Goal: Transaction & Acquisition: Purchase product/service

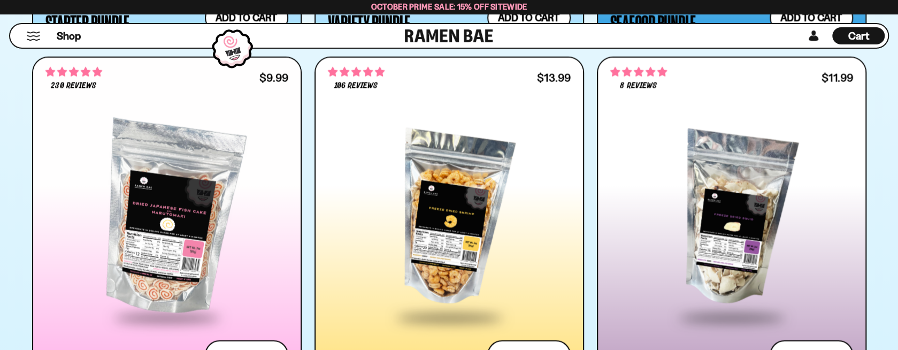
scroll to position [1658, 0]
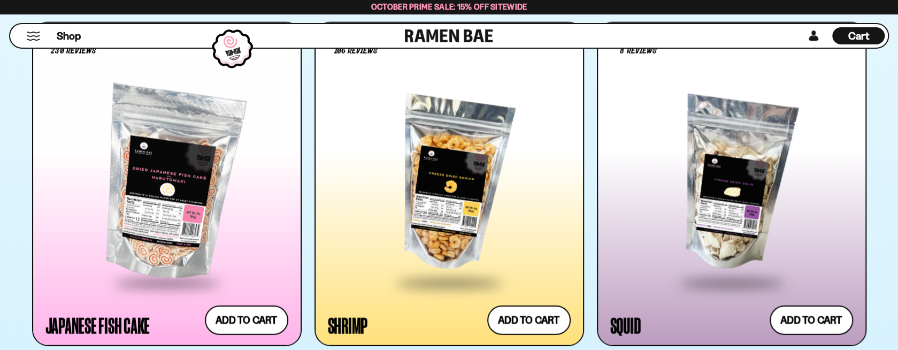
click at [489, 156] on div at bounding box center [449, 184] width 243 height 195
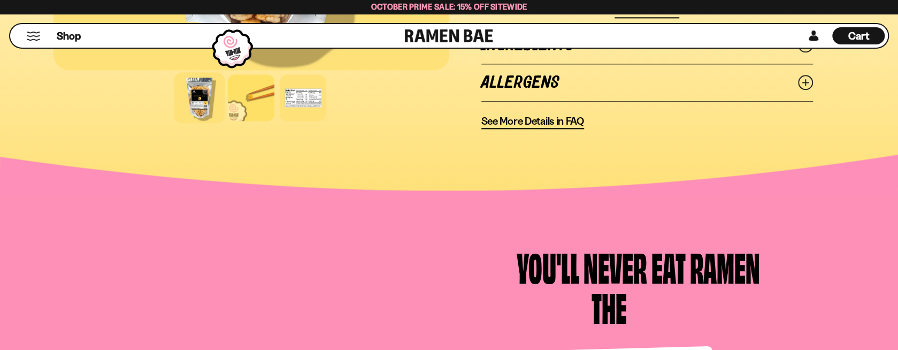
scroll to position [1069, 0]
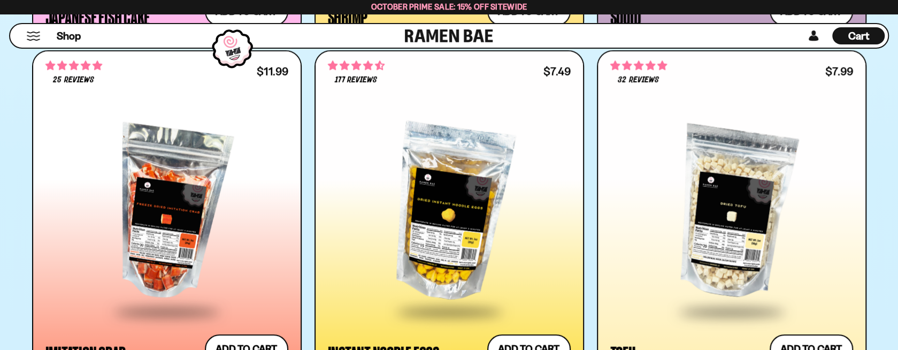
scroll to position [1978, 0]
